Goal: Transaction & Acquisition: Purchase product/service

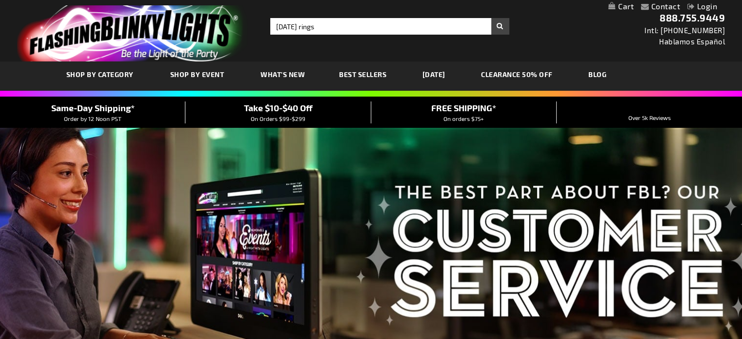
type input "[DATE] rings"
click at [491, 18] on button "Search" at bounding box center [500, 26] width 18 height 17
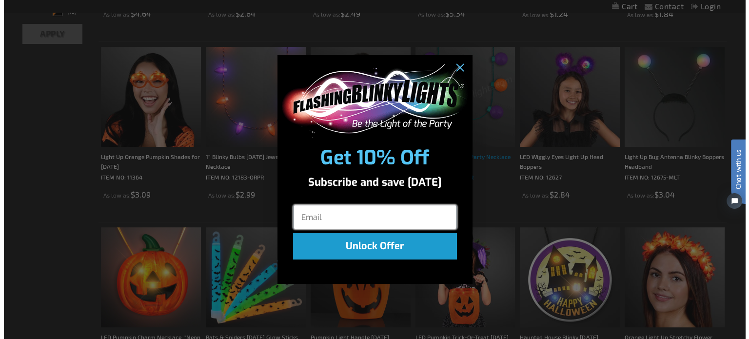
scroll to position [440, 0]
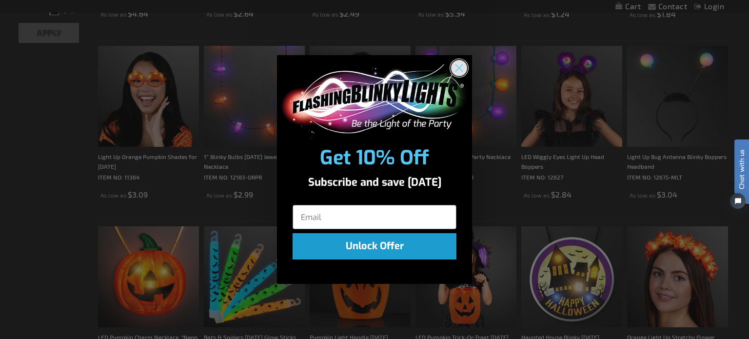
click at [455, 64] on circle "Close dialog" at bounding box center [459, 68] width 16 height 16
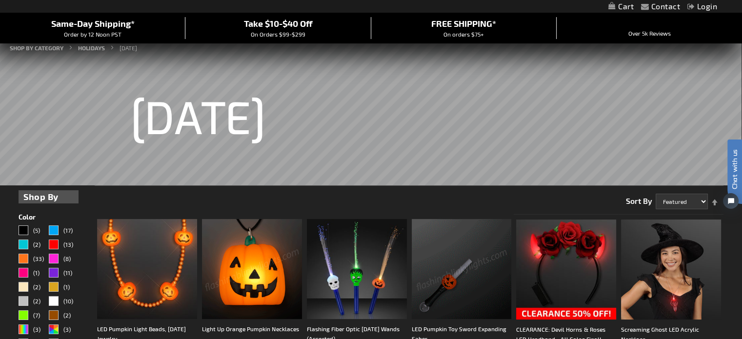
scroll to position [0, 0]
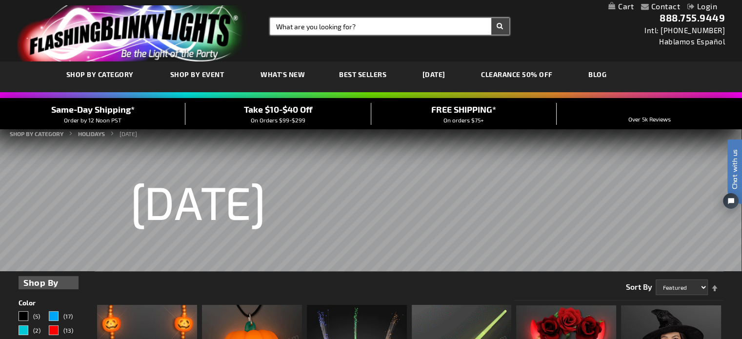
click at [316, 28] on input "Search" at bounding box center [389, 26] width 239 height 17
type input "[DATE] rings"
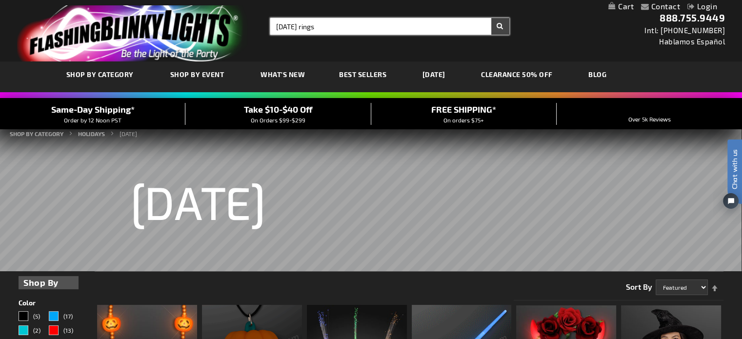
click at [491, 18] on button "Search" at bounding box center [500, 26] width 18 height 17
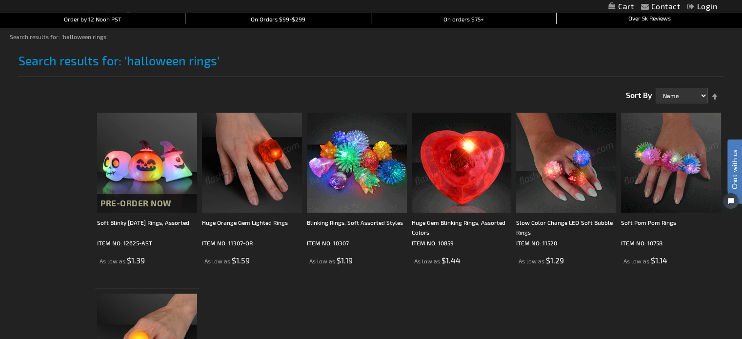
scroll to position [146, 0]
